Goal: Transaction & Acquisition: Purchase product/service

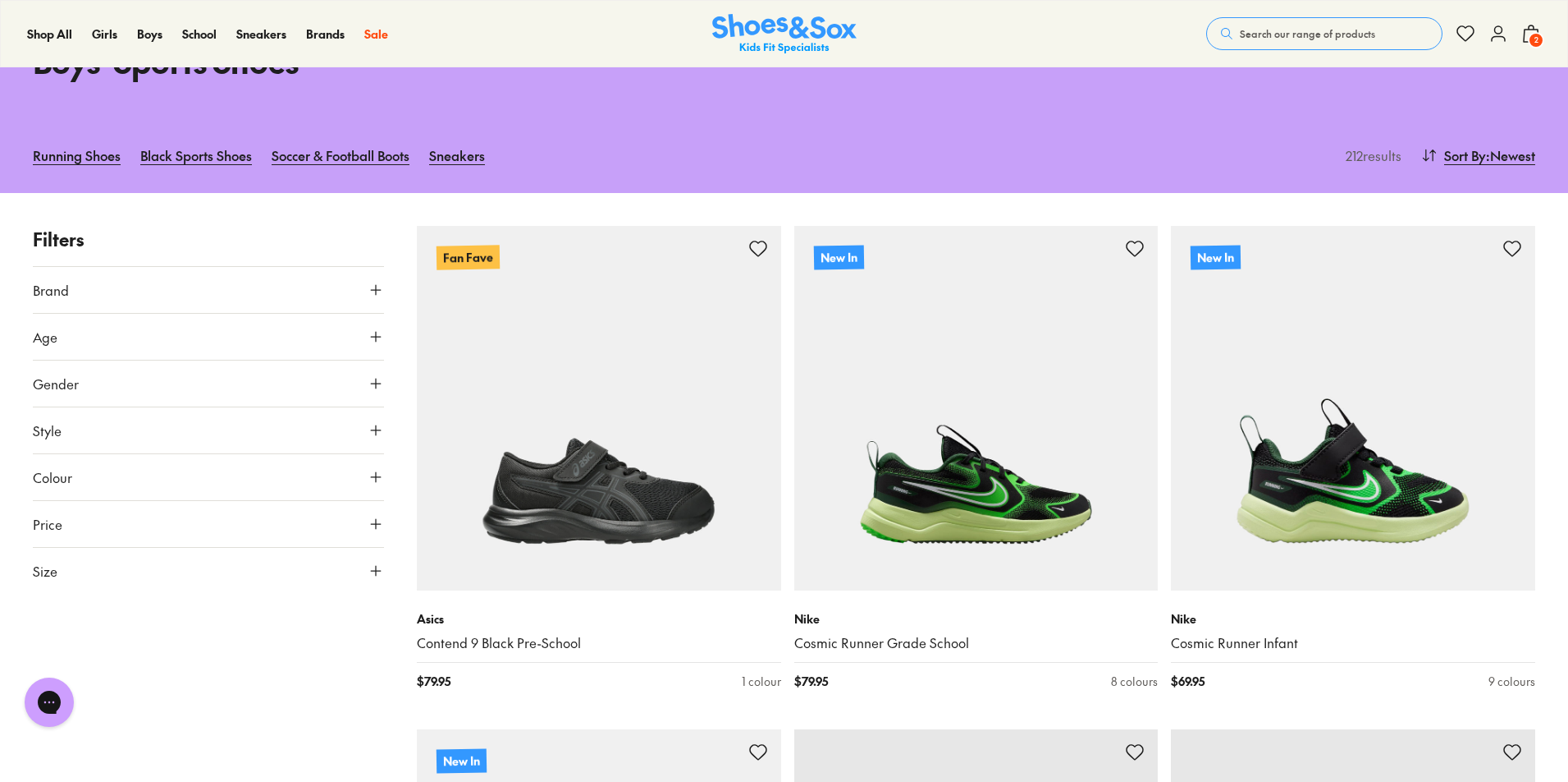
click at [149, 574] on button "Size" at bounding box center [209, 571] width 352 height 46
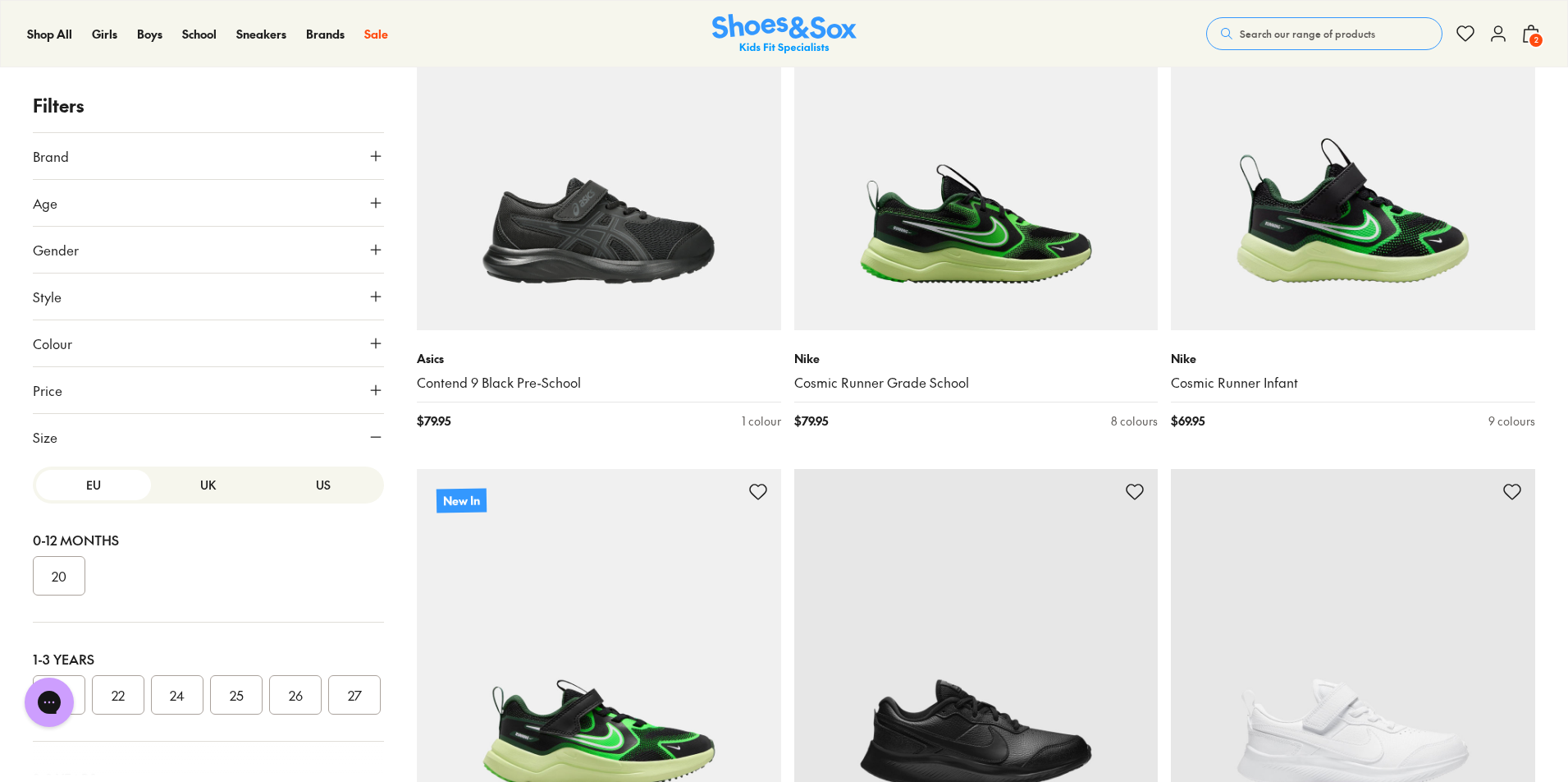
click at [319, 483] on button "US" at bounding box center [323, 484] width 115 height 30
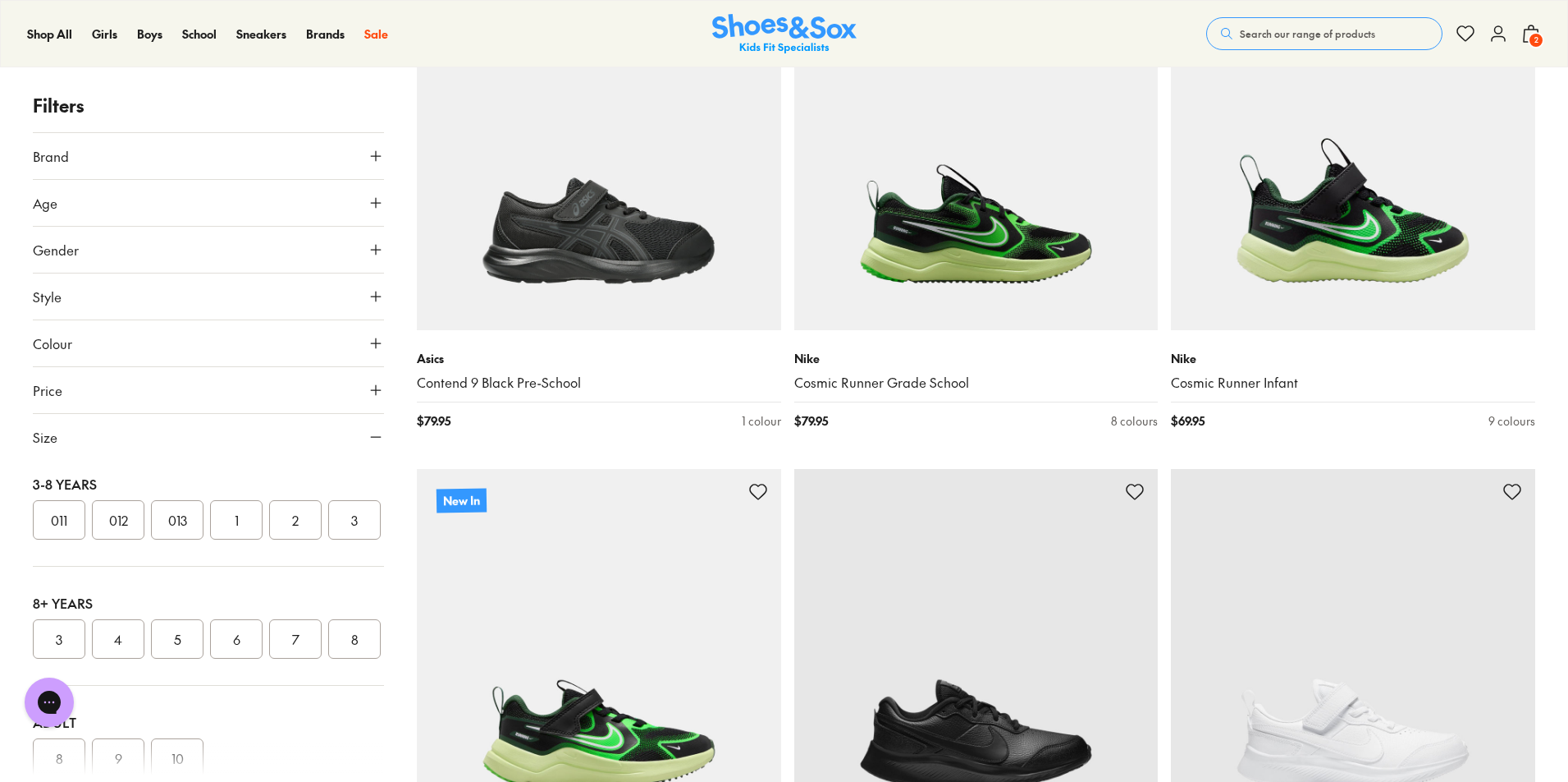
scroll to position [320, 0]
click at [72, 513] on button "011" at bounding box center [59, 493] width 53 height 39
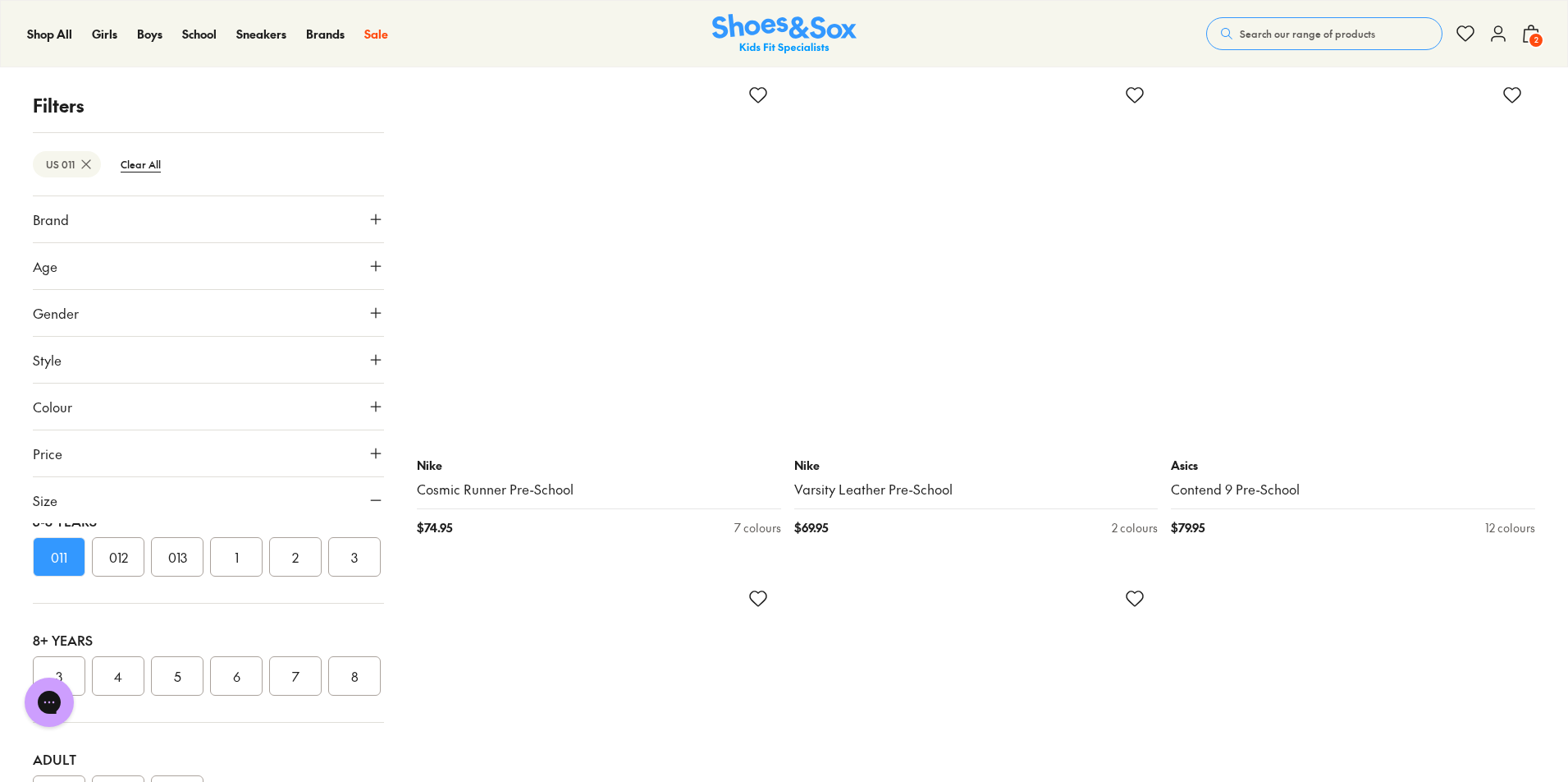
scroll to position [4791, 0]
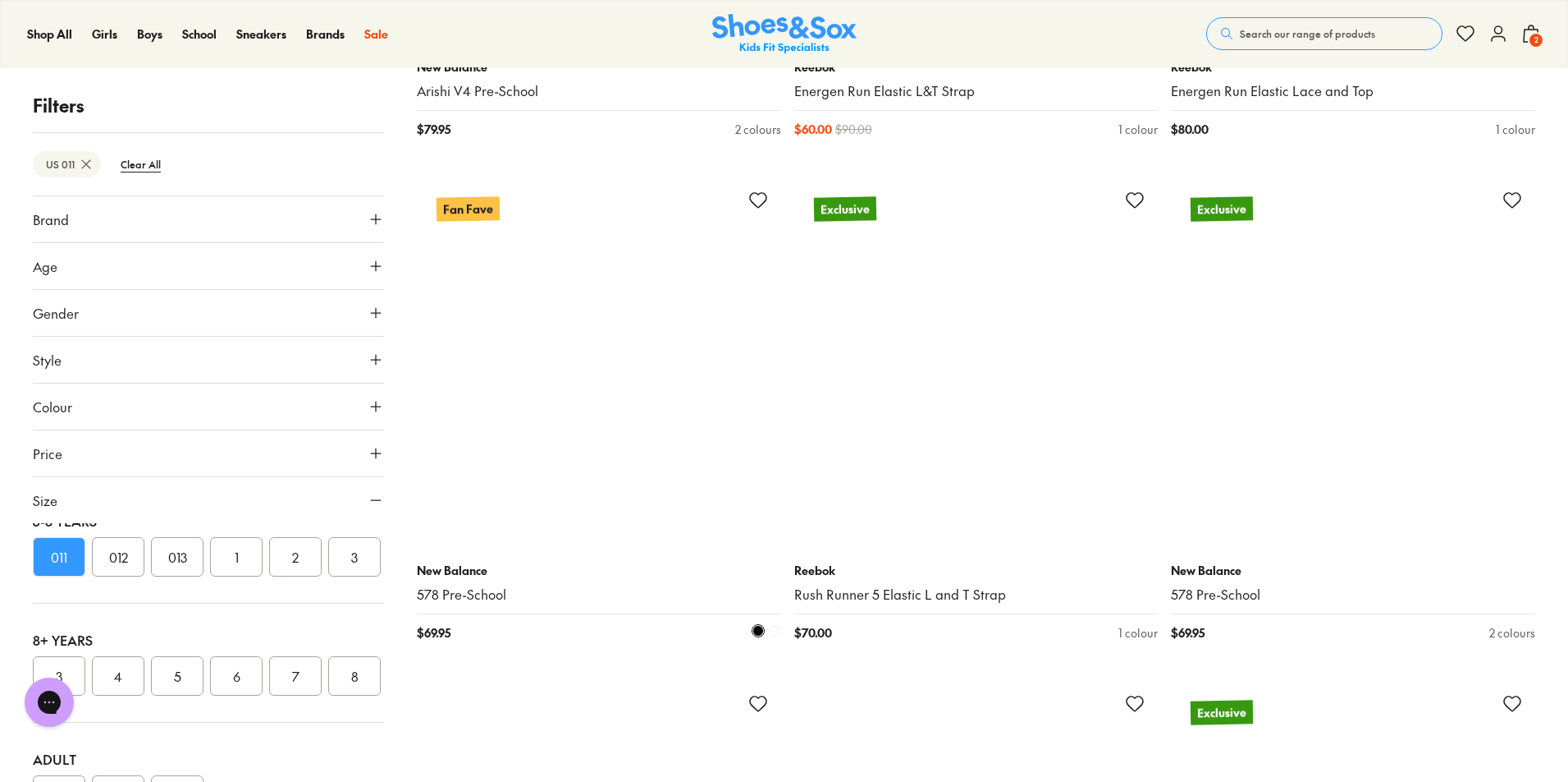
scroll to position [9206, 0]
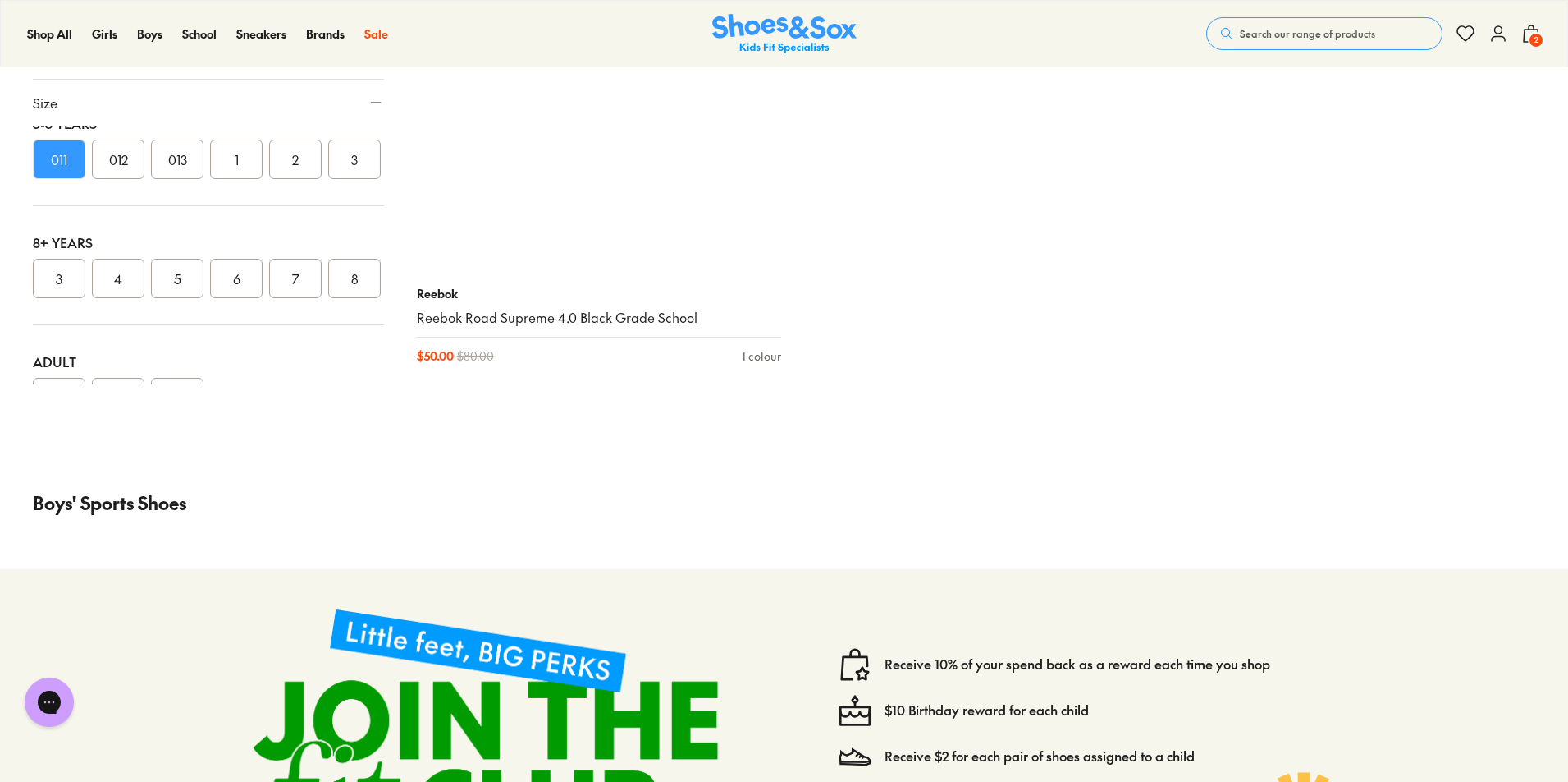
scroll to position [12001, 0]
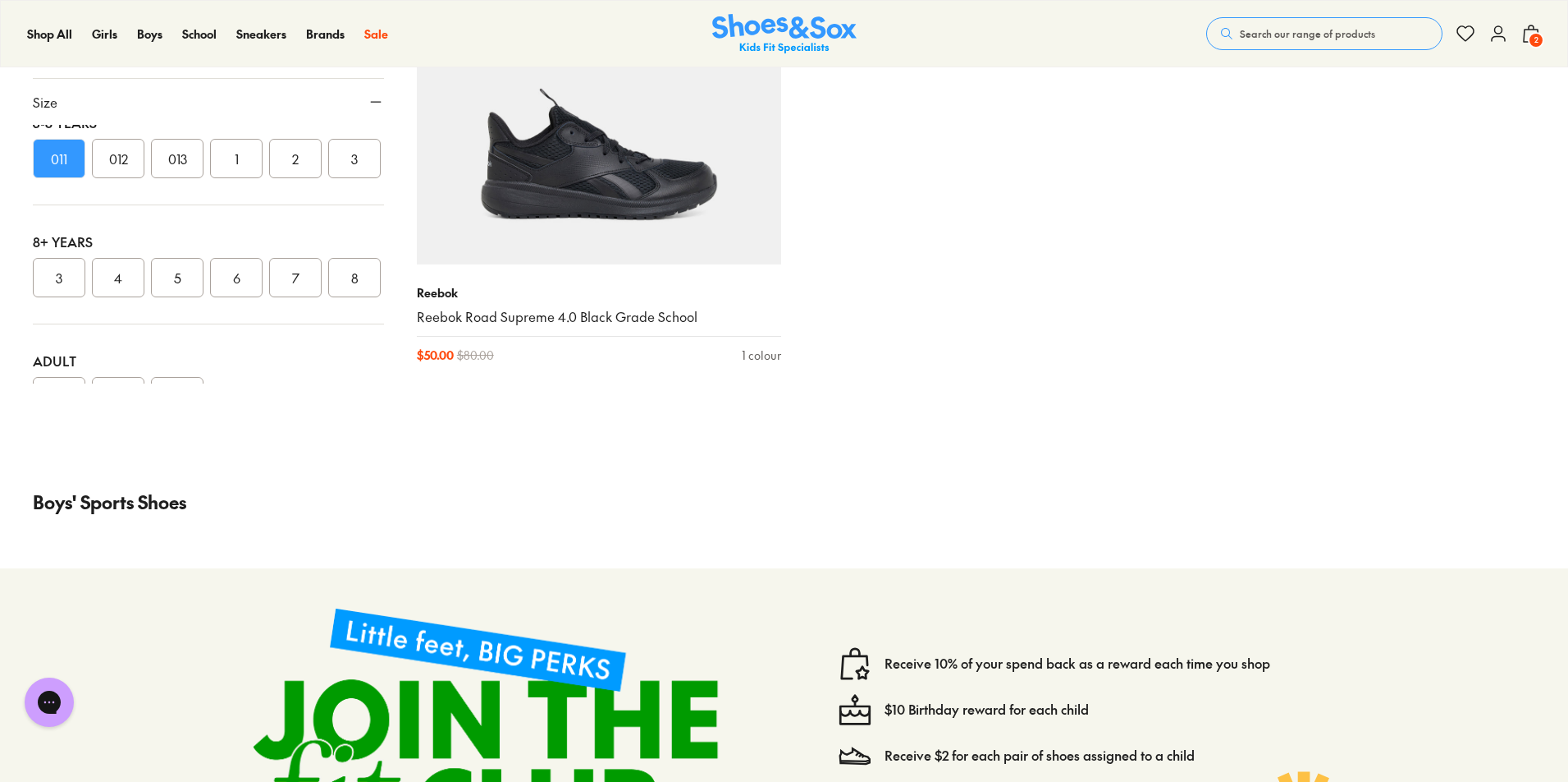
click at [800, 39] on img at bounding box center [784, 34] width 145 height 40
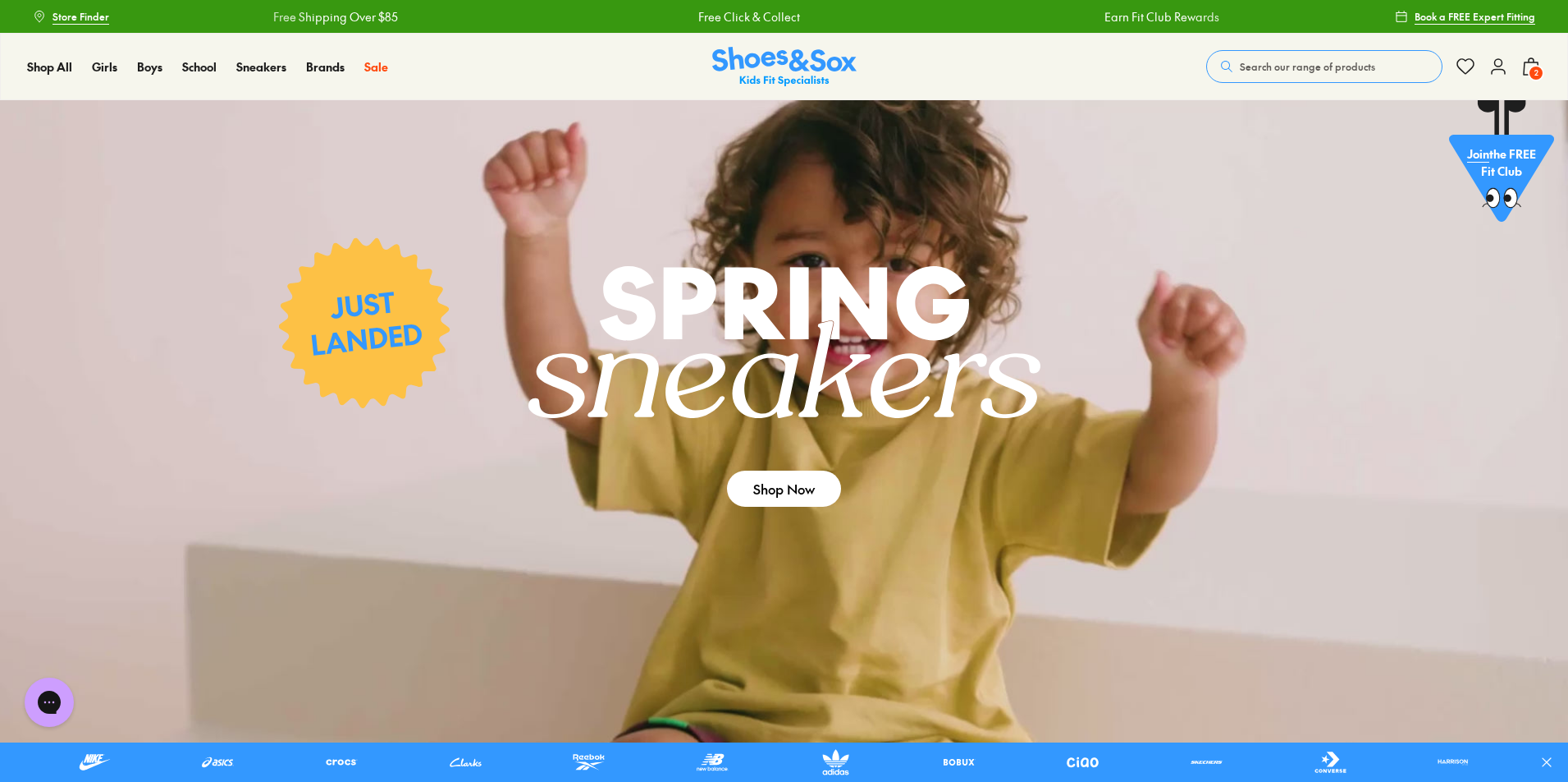
click at [1526, 77] on button "2" at bounding box center [1532, 67] width 20 height 36
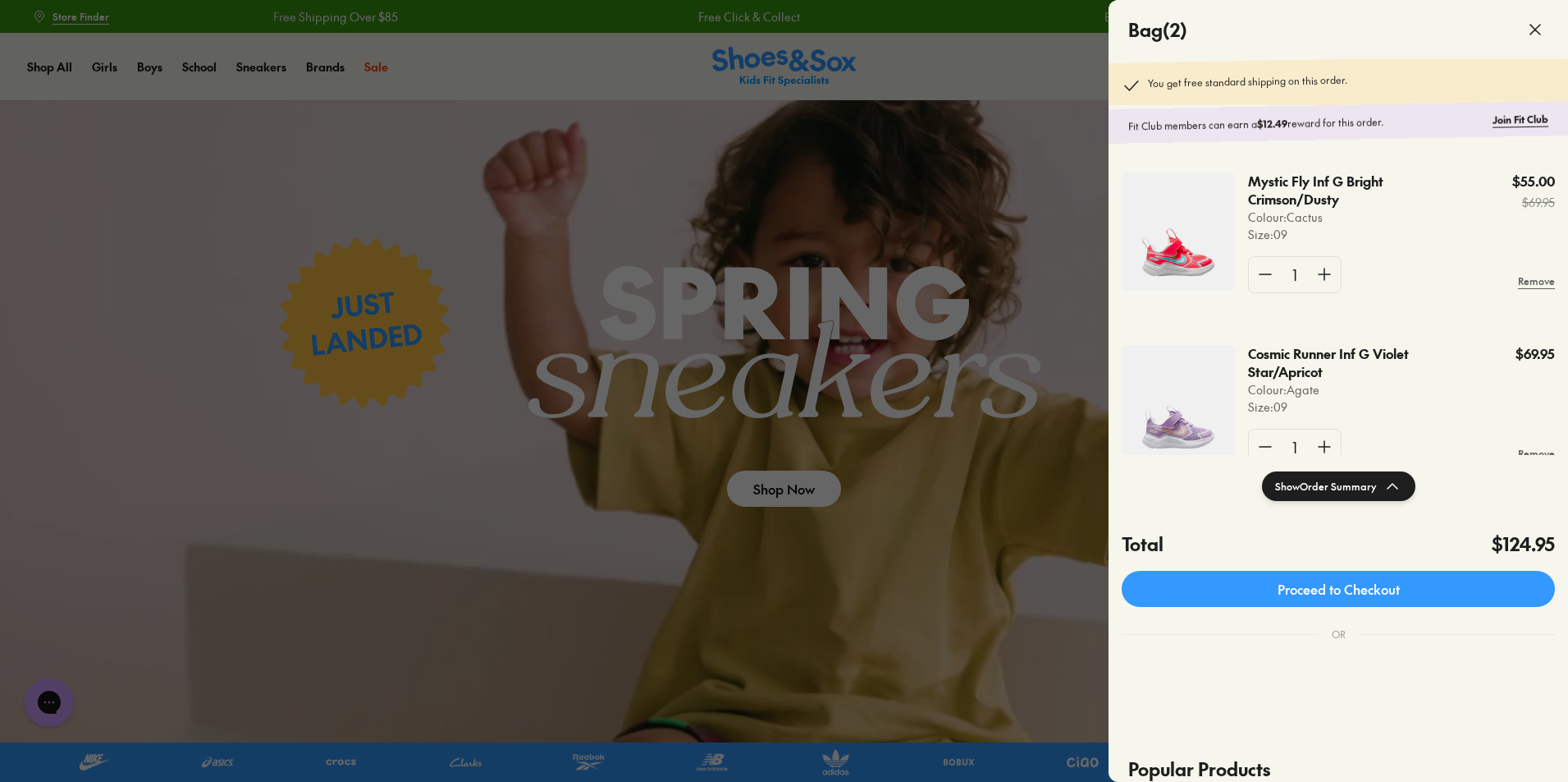
click at [747, 13] on div at bounding box center [784, 391] width 1568 height 782
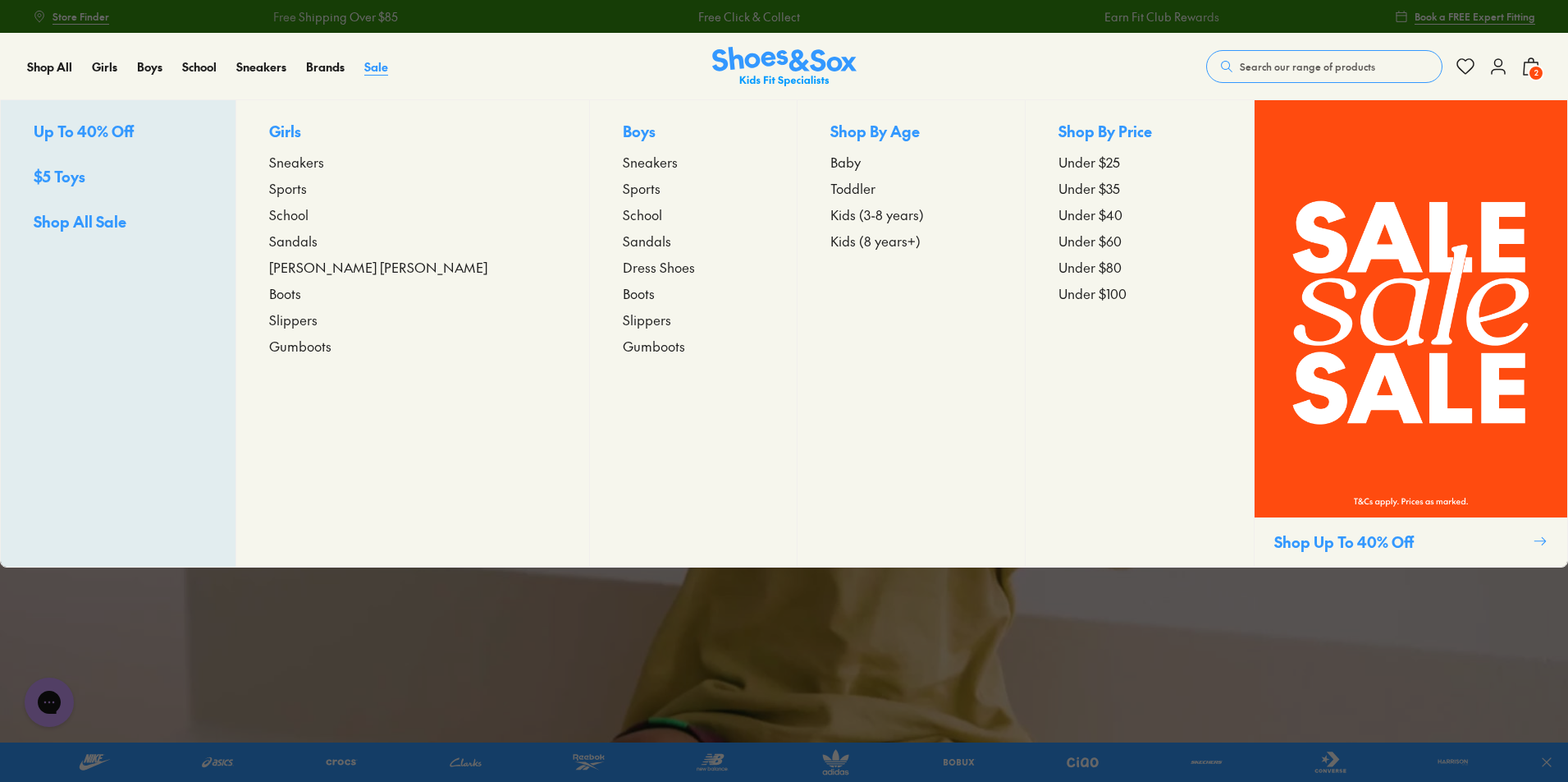
click at [384, 66] on span "Sale" at bounding box center [376, 67] width 24 height 16
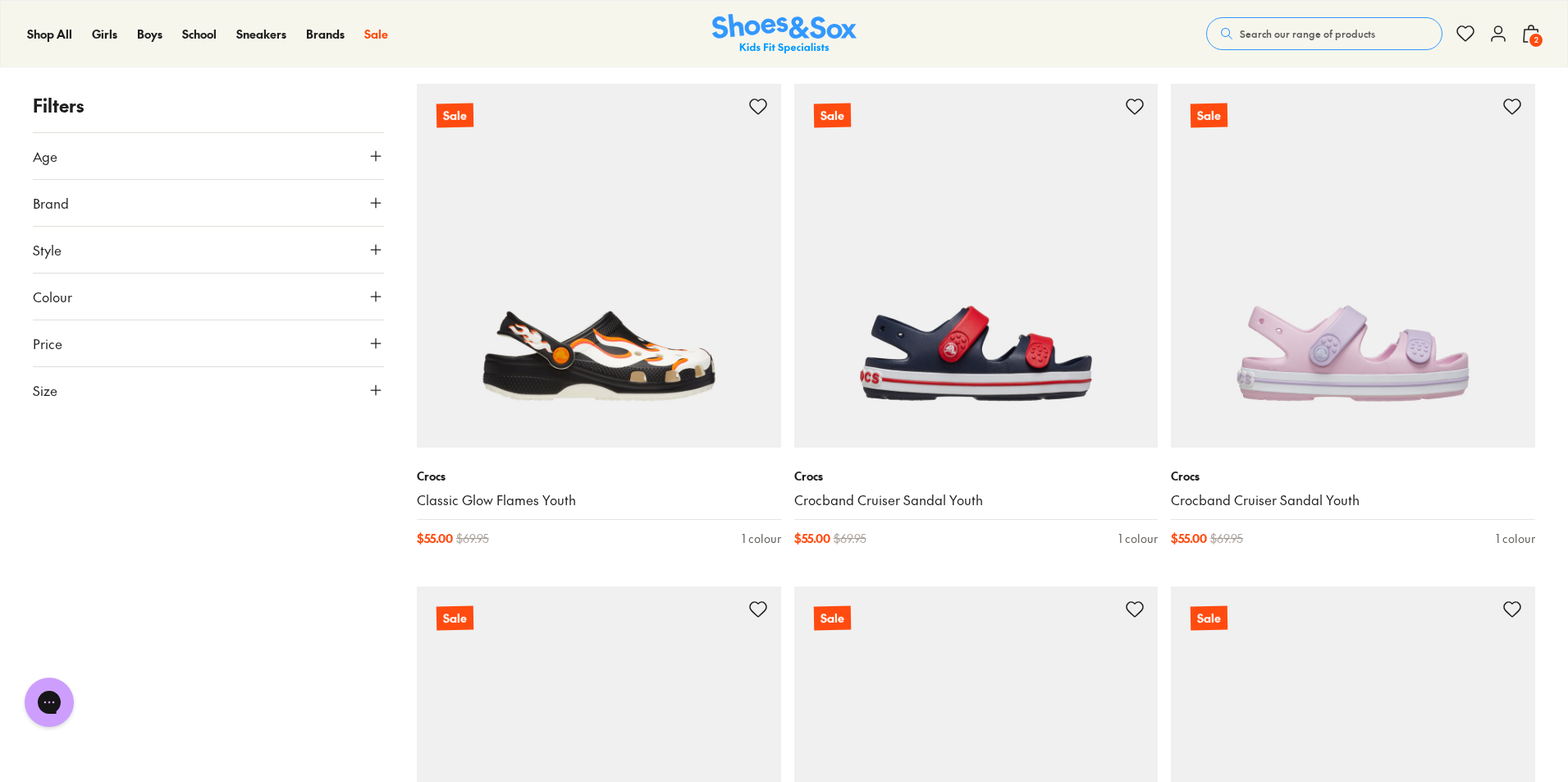
scroll to position [2264, 0]
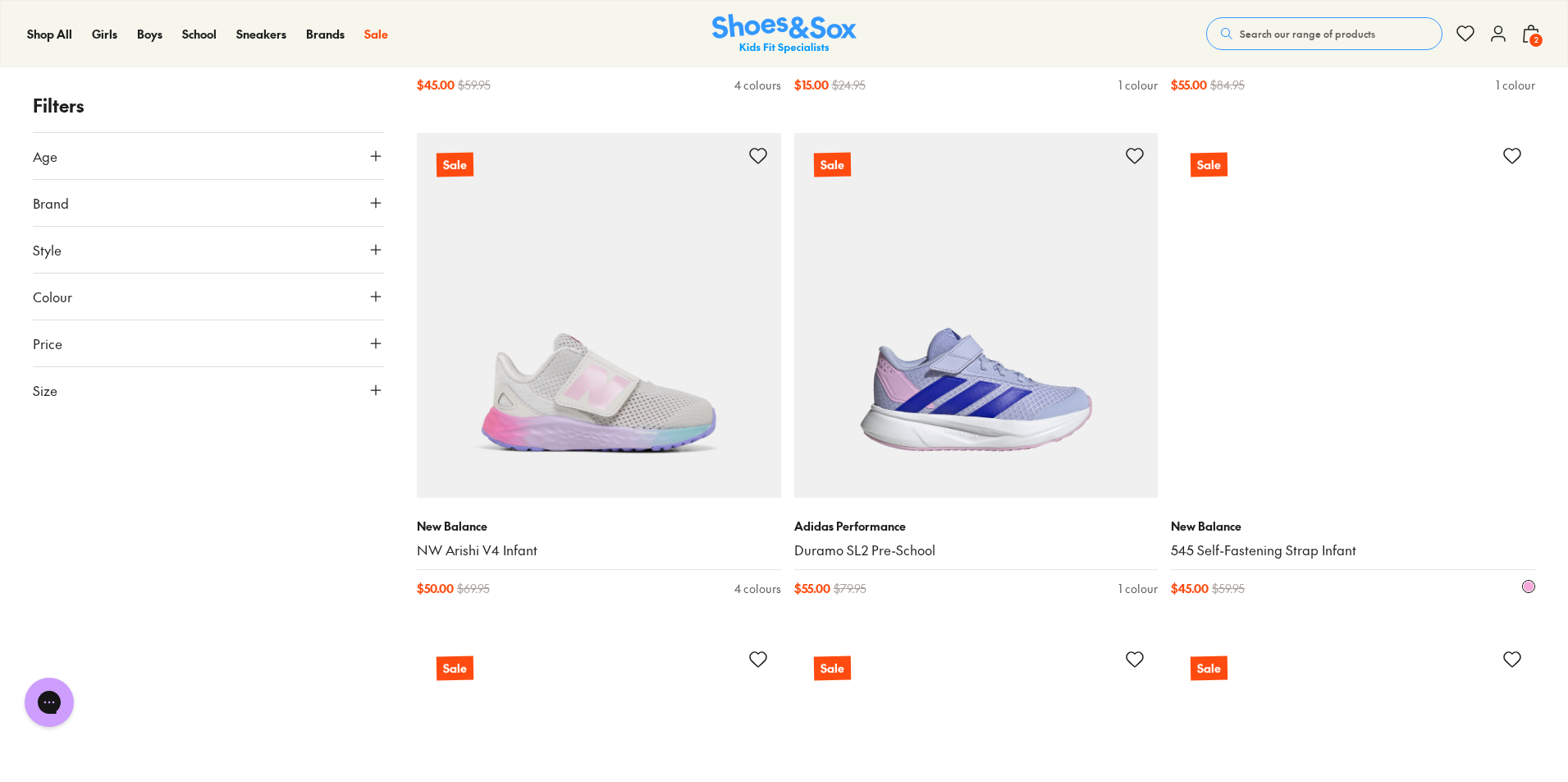
scroll to position [21320, 0]
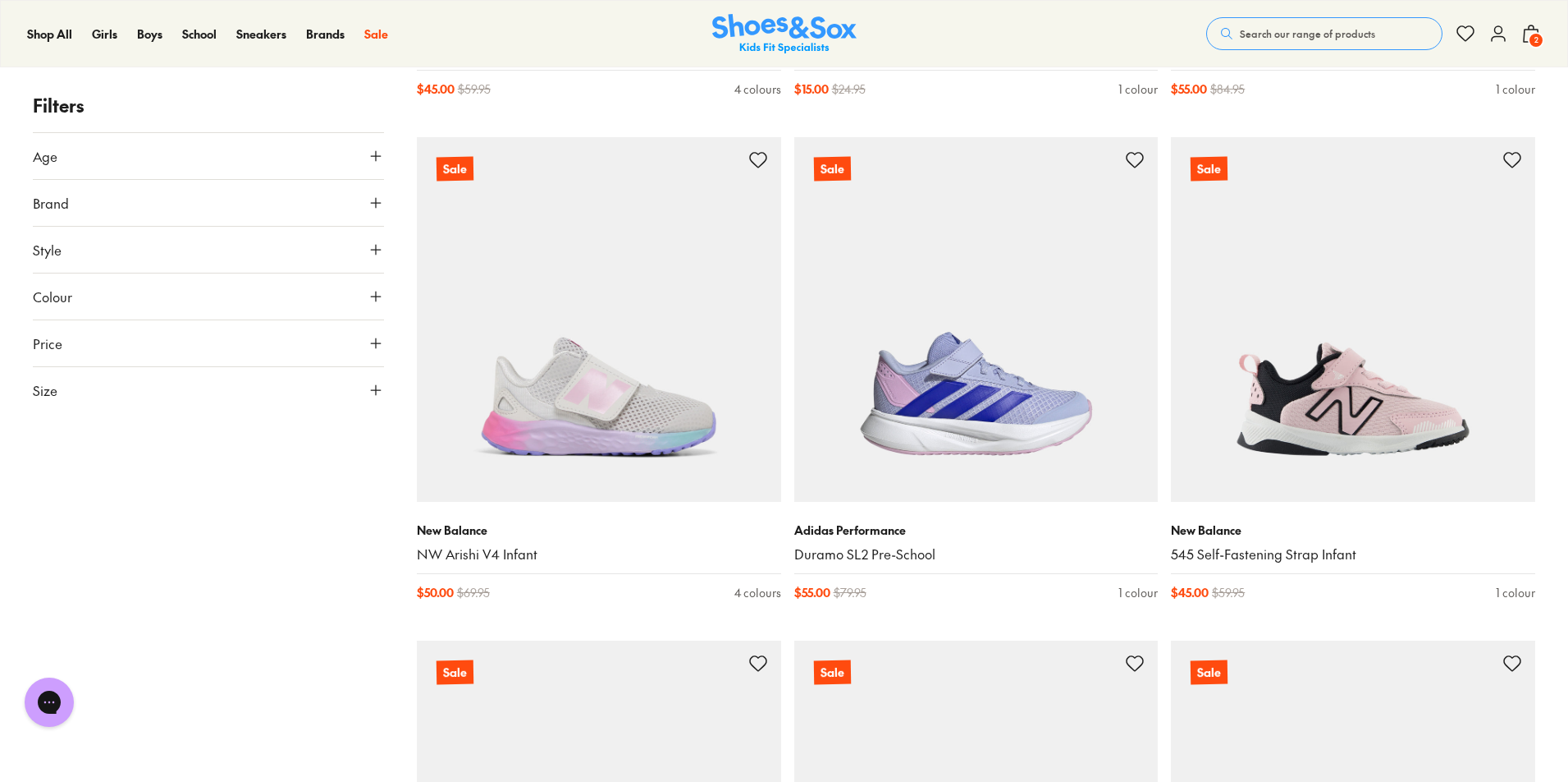
click at [1525, 38] on icon at bounding box center [1532, 34] width 20 height 20
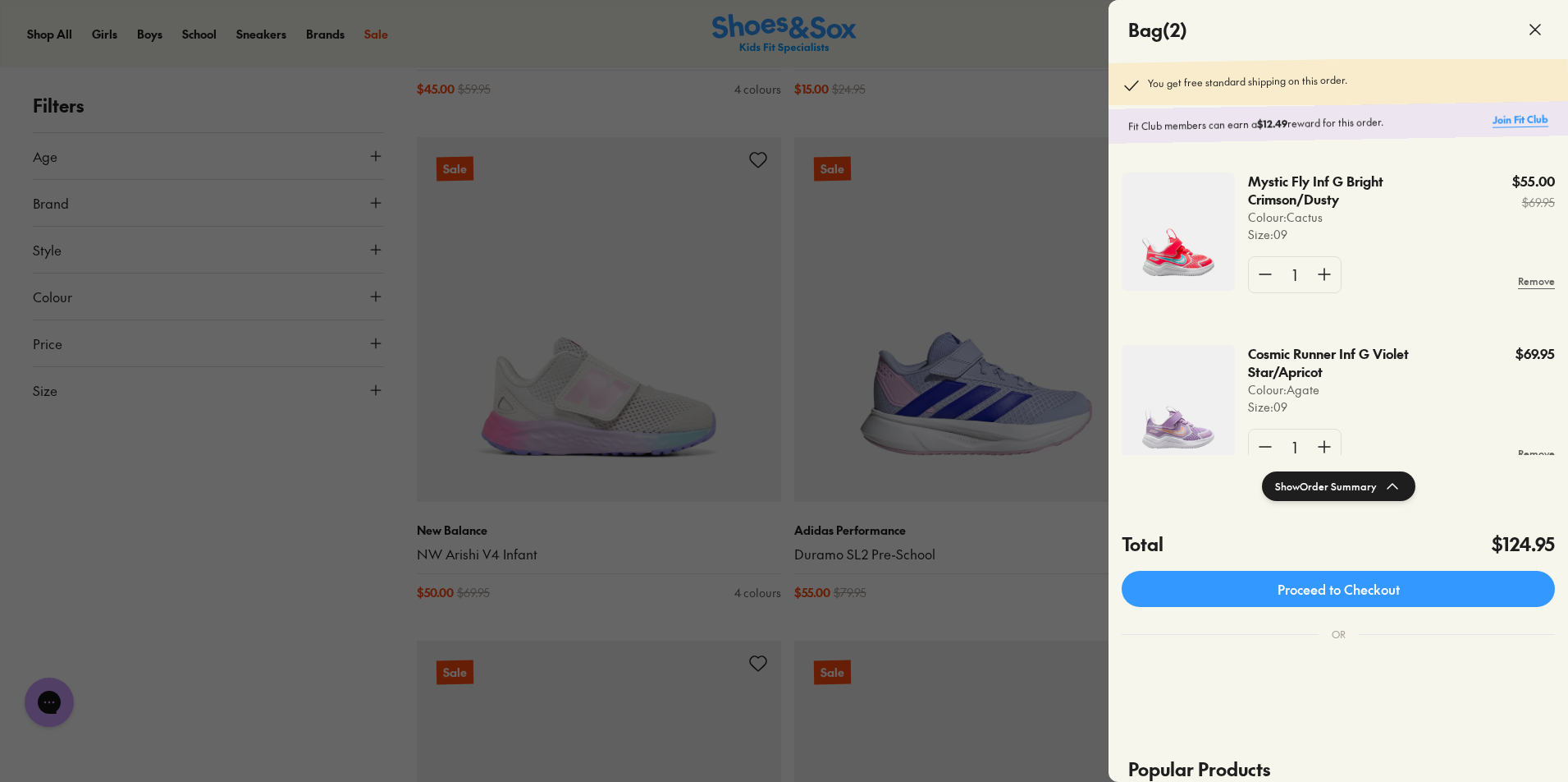
click at [1505, 126] on link "Join Fit Club" at bounding box center [1521, 119] width 56 height 15
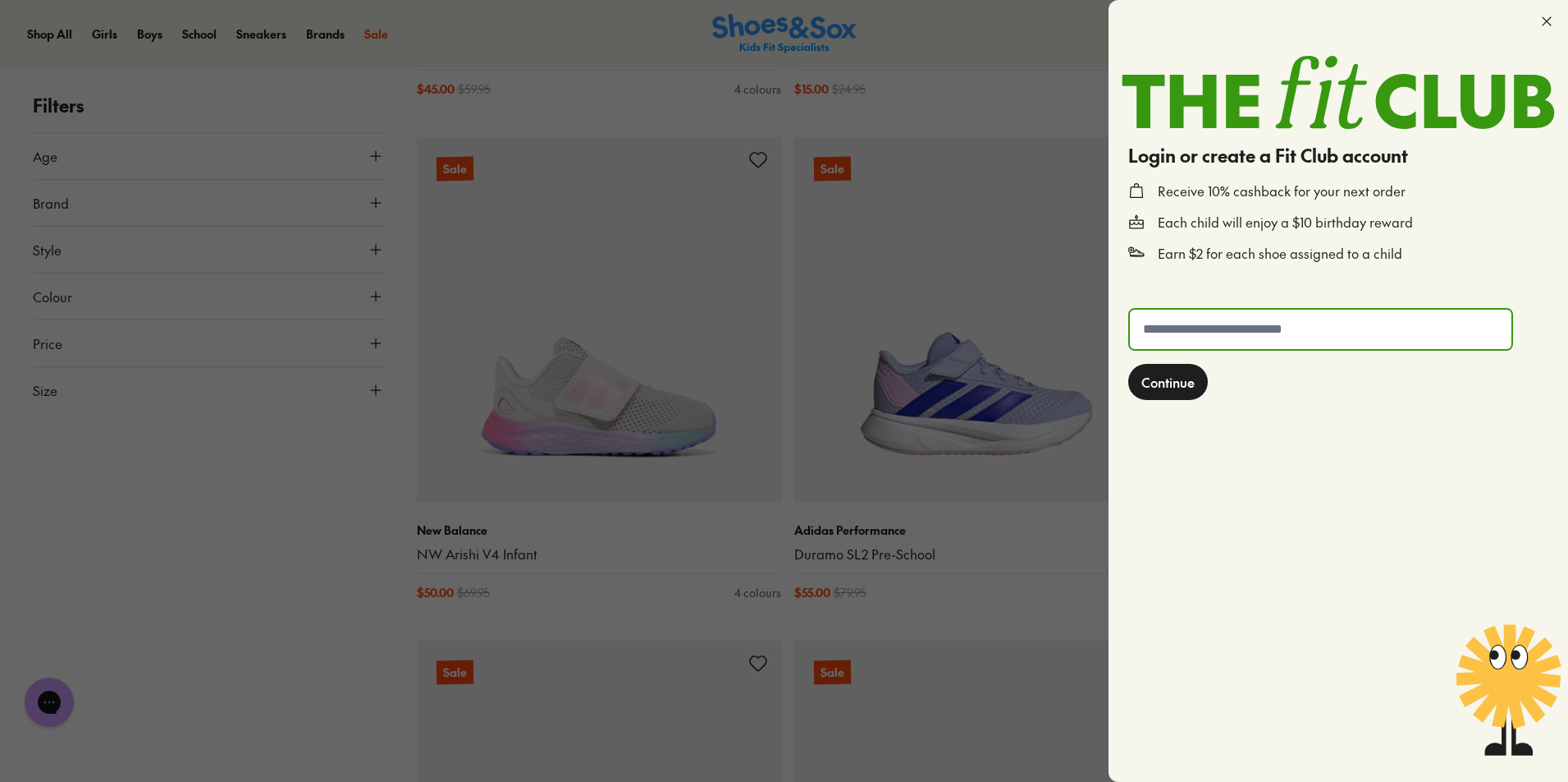
click at [1209, 329] on input "text" at bounding box center [1320, 329] width 382 height 39
type input "*"
click at [1549, 16] on icon at bounding box center [1547, 21] width 16 height 16
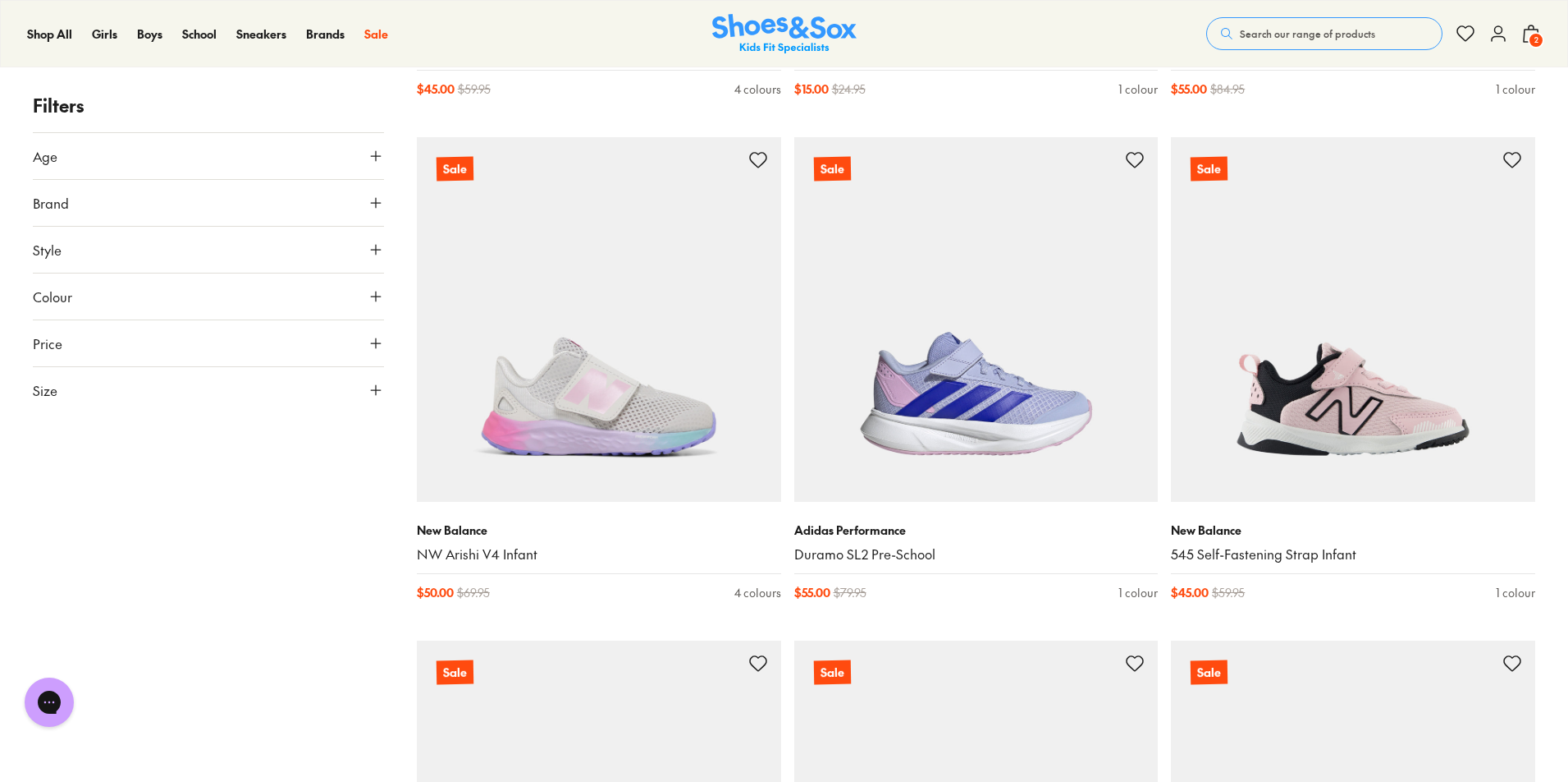
click at [1493, 31] on icon at bounding box center [1499, 34] width 20 height 20
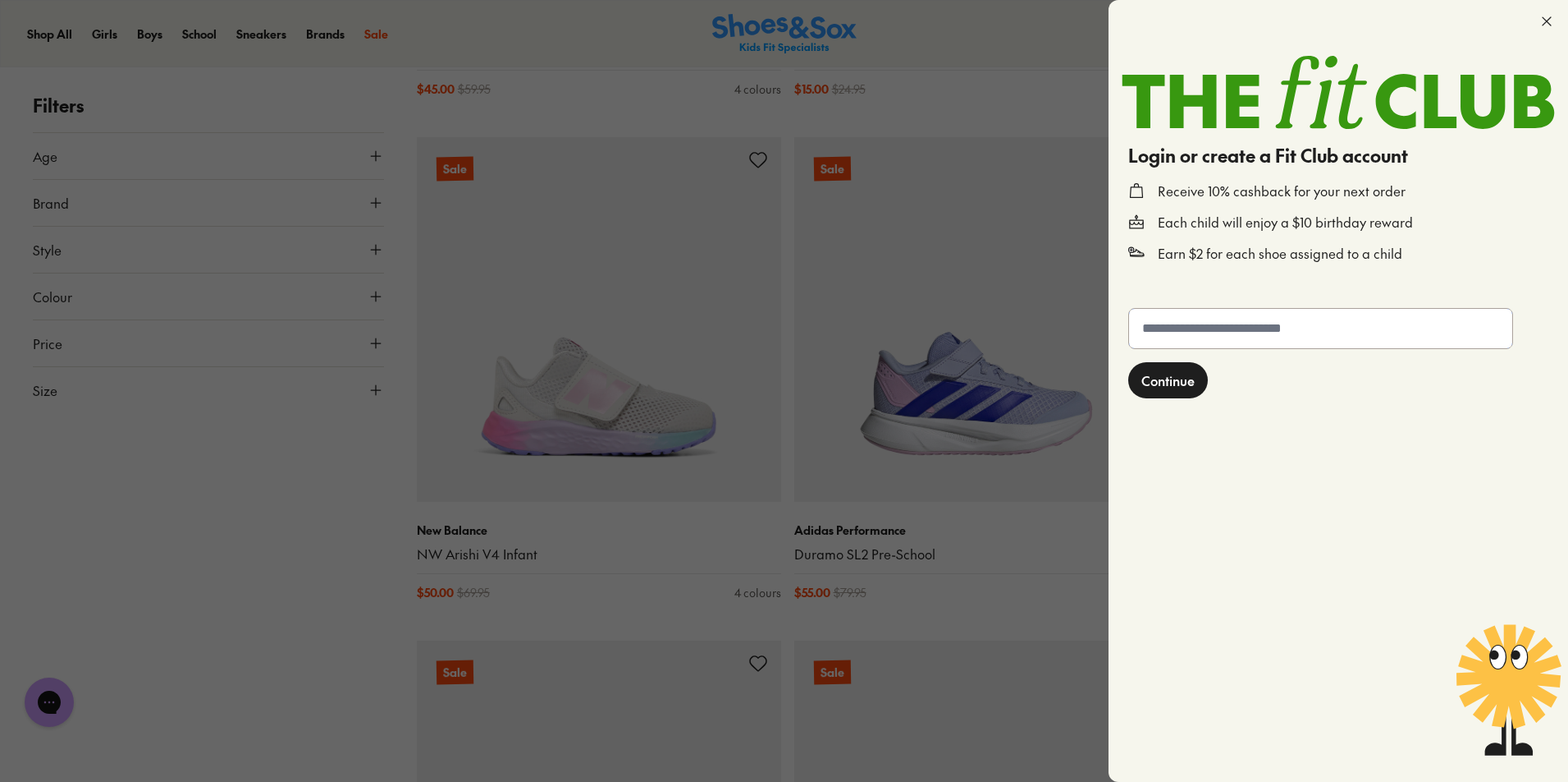
click at [1191, 334] on input "text" at bounding box center [1320, 328] width 384 height 39
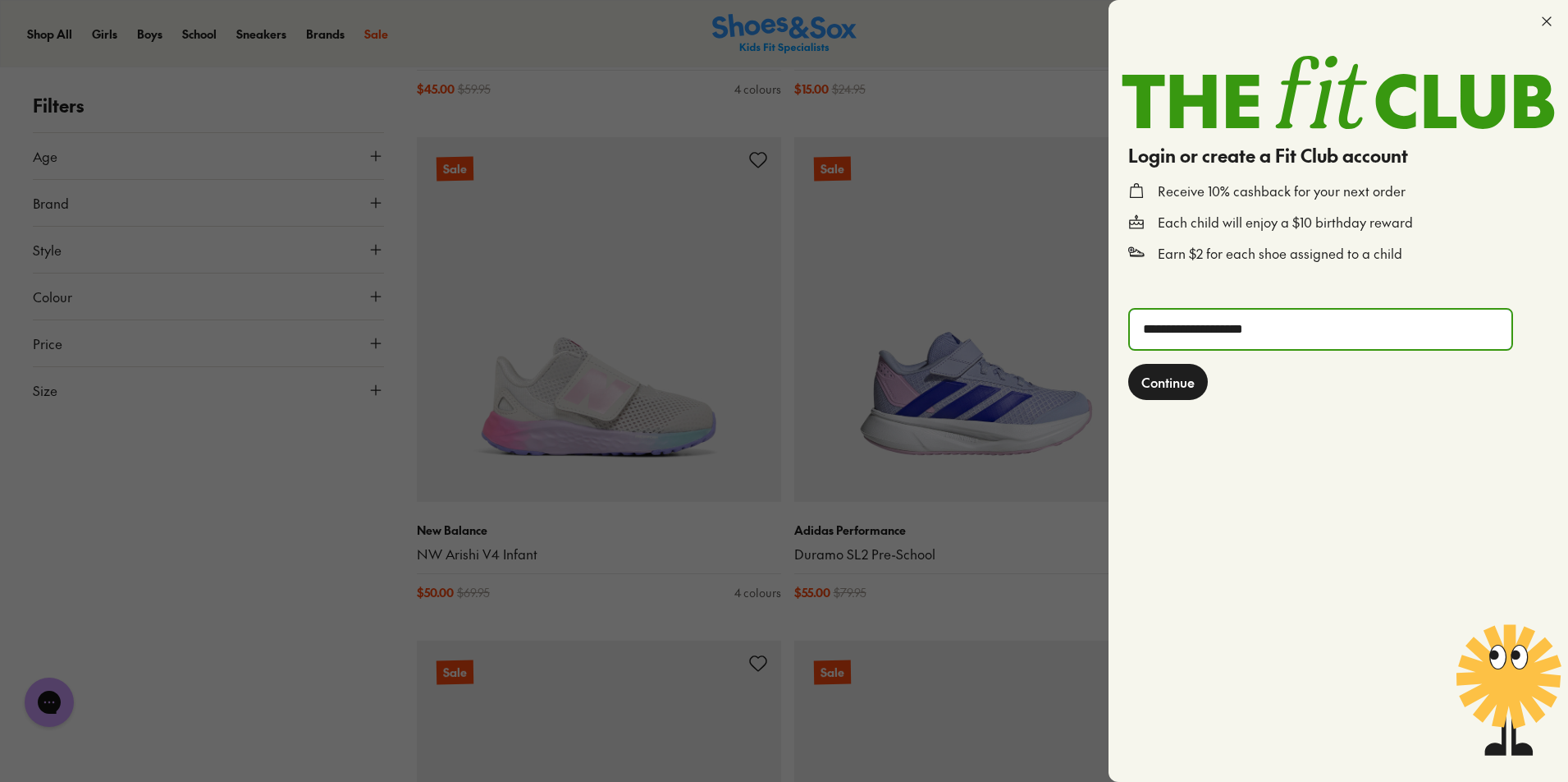
type input "**********"
click at [1129, 364] on button "Continue" at bounding box center [1168, 382] width 79 height 36
